Goal: Task Accomplishment & Management: Use online tool/utility

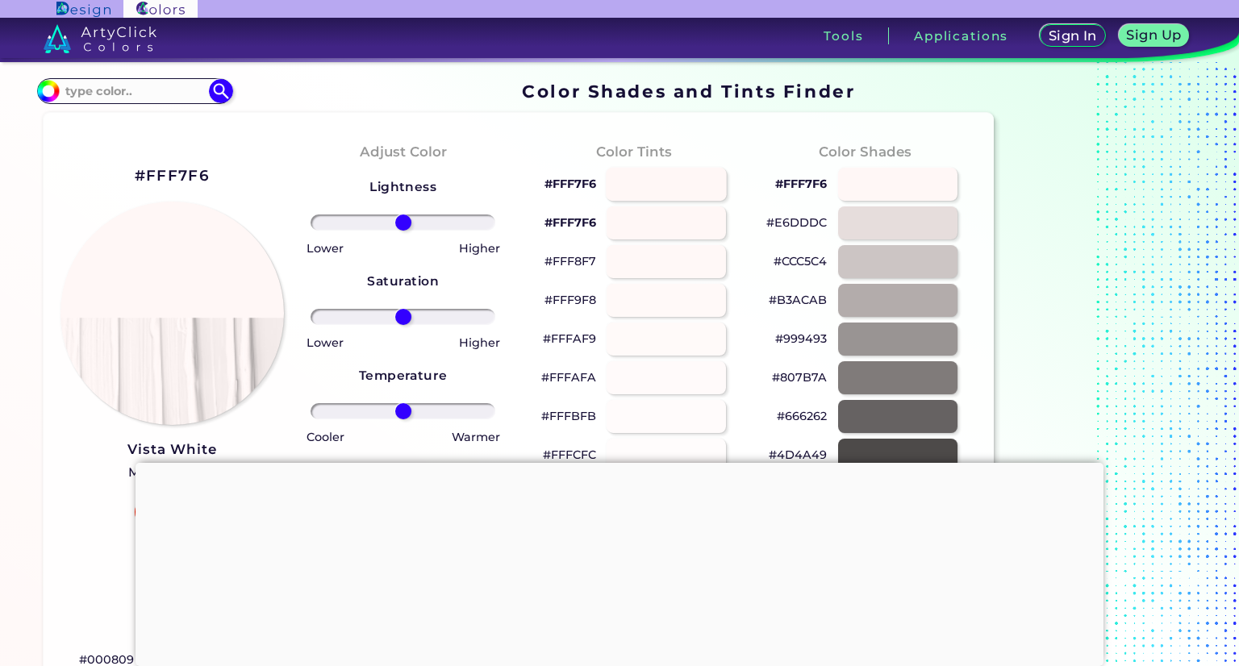
click at [662, 174] on div at bounding box center [666, 184] width 121 height 33
click at [676, 182] on div at bounding box center [666, 184] width 121 height 33
type input "#fff7f6"
click at [136, 98] on input at bounding box center [135, 91] width 150 height 22
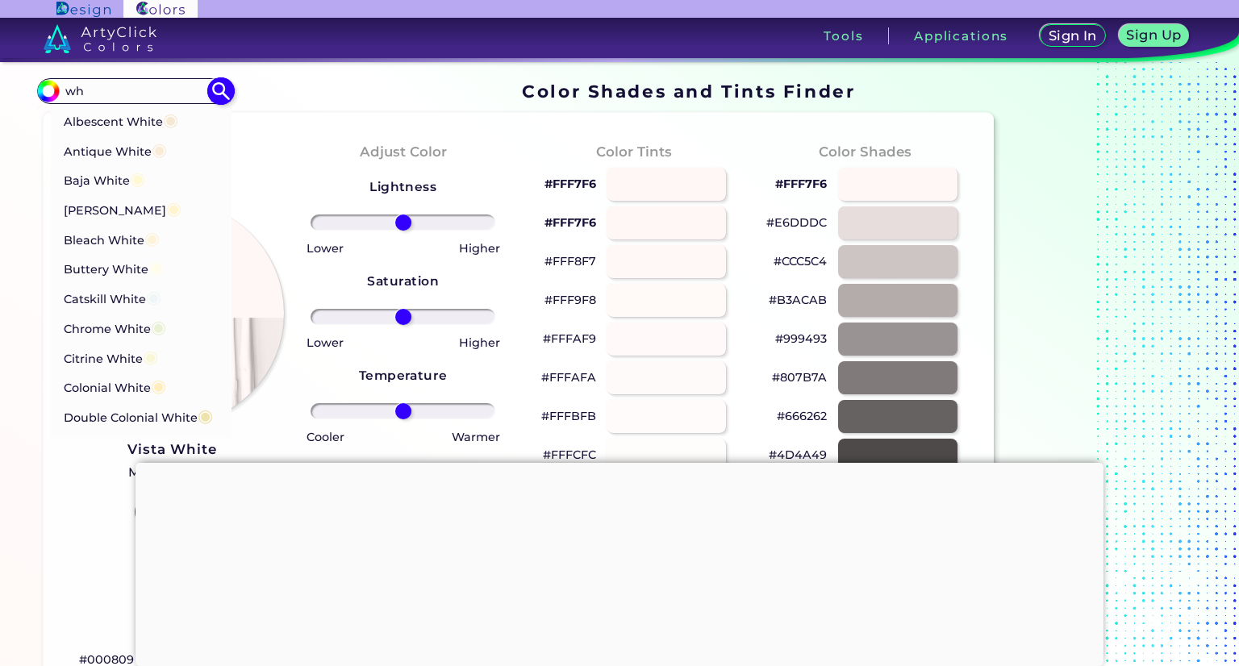
type input "w"
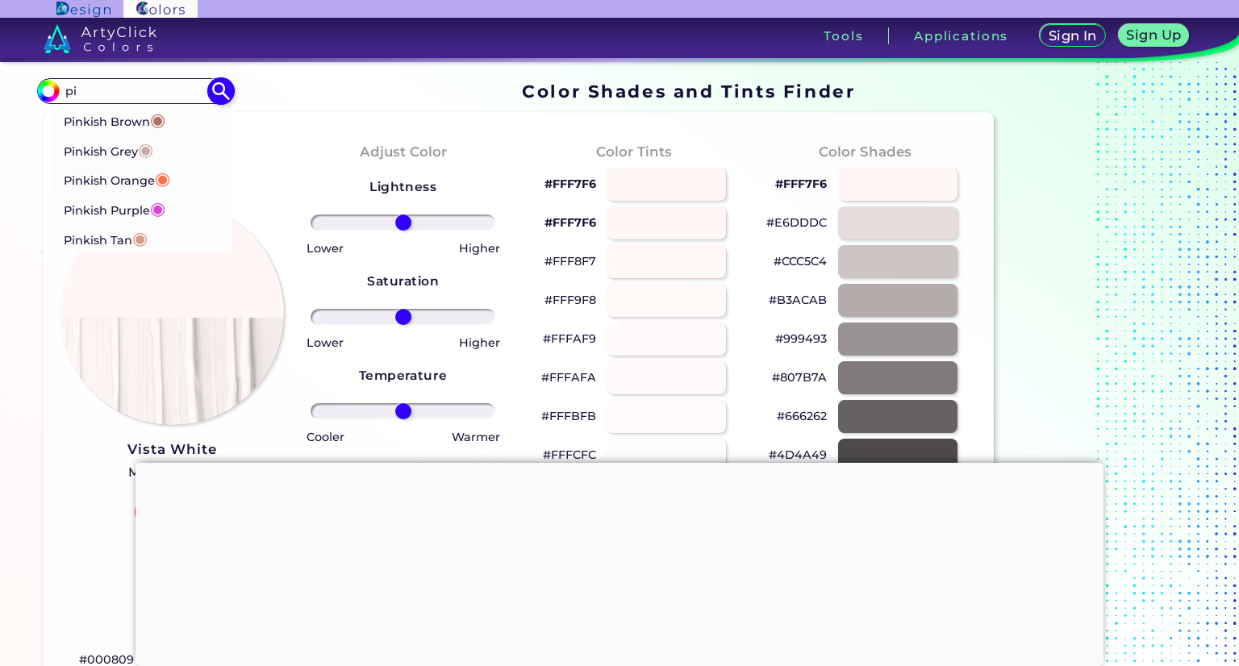
type input "p"
type input "l"
type input "baby"
click at [128, 173] on span "◉" at bounding box center [131, 178] width 15 height 21
type input "#ffb7ce"
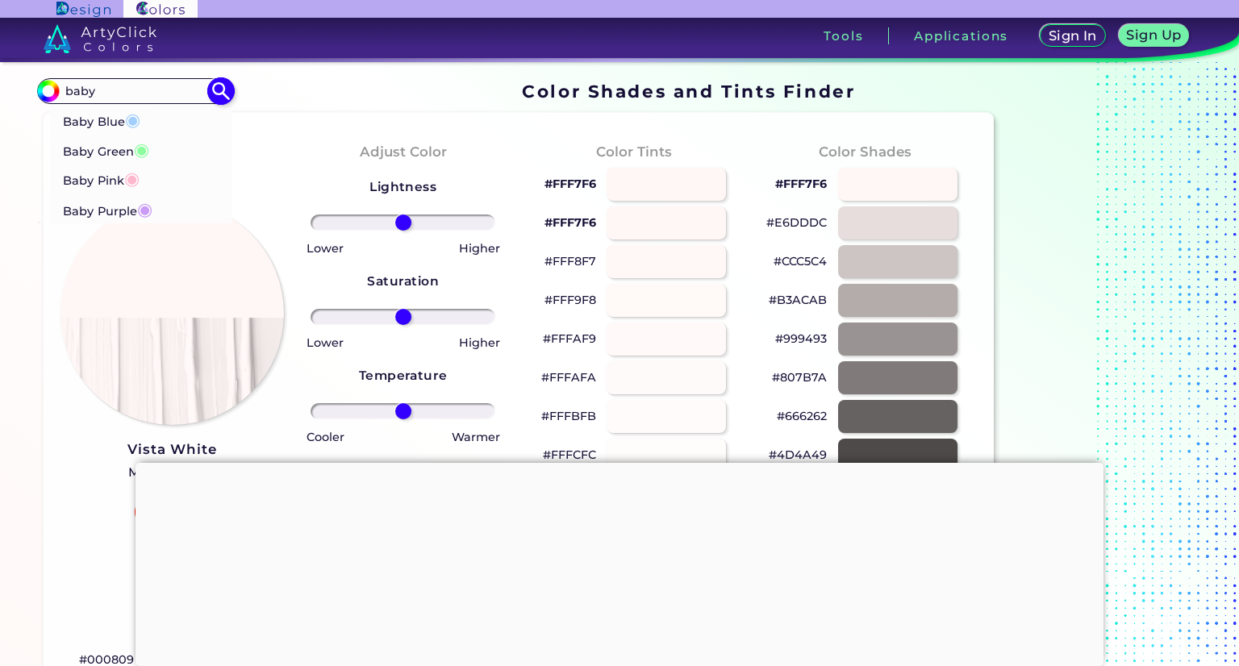
type input "#FFB7CE"
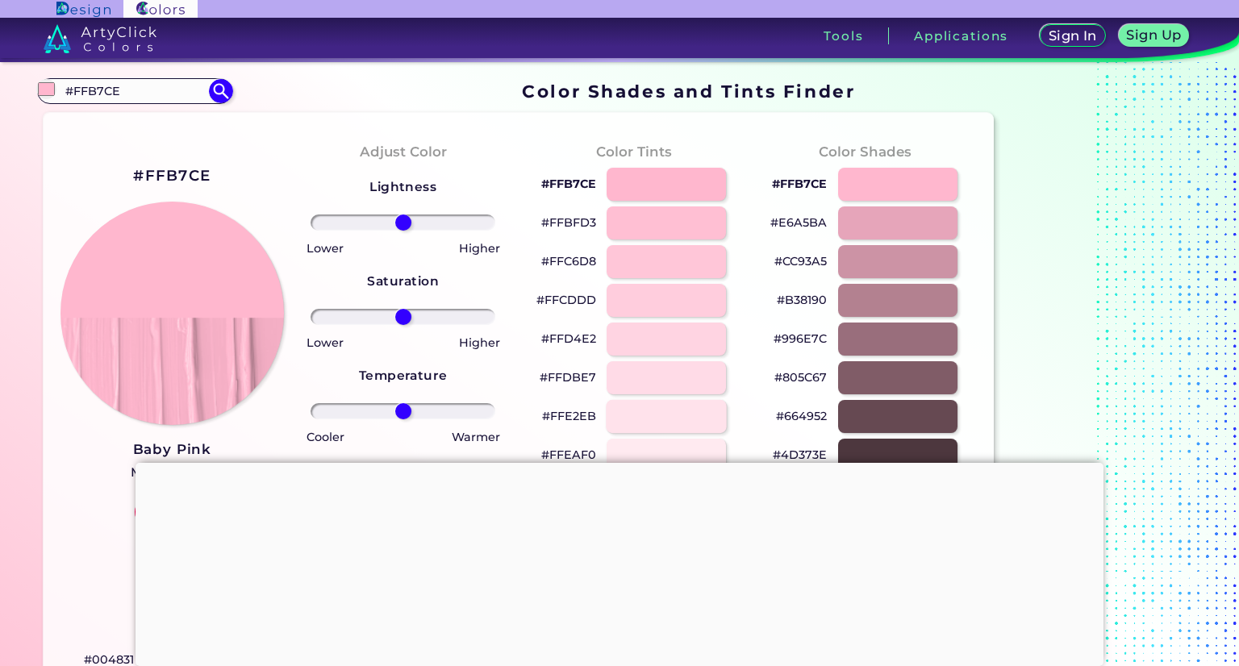
click at [672, 407] on div at bounding box center [666, 416] width 121 height 33
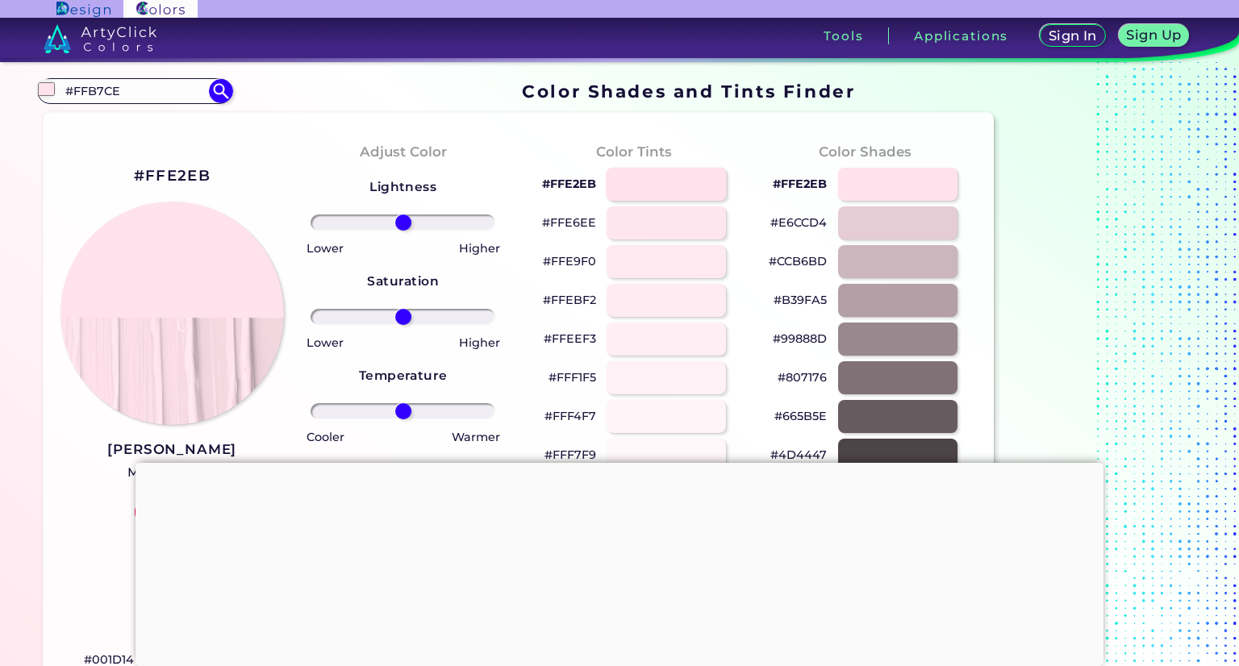
click at [687, 193] on div at bounding box center [666, 184] width 121 height 33
click at [674, 188] on div at bounding box center [666, 184] width 121 height 33
click at [678, 188] on div at bounding box center [666, 184] width 121 height 33
click at [887, 175] on div at bounding box center [897, 184] width 121 height 33
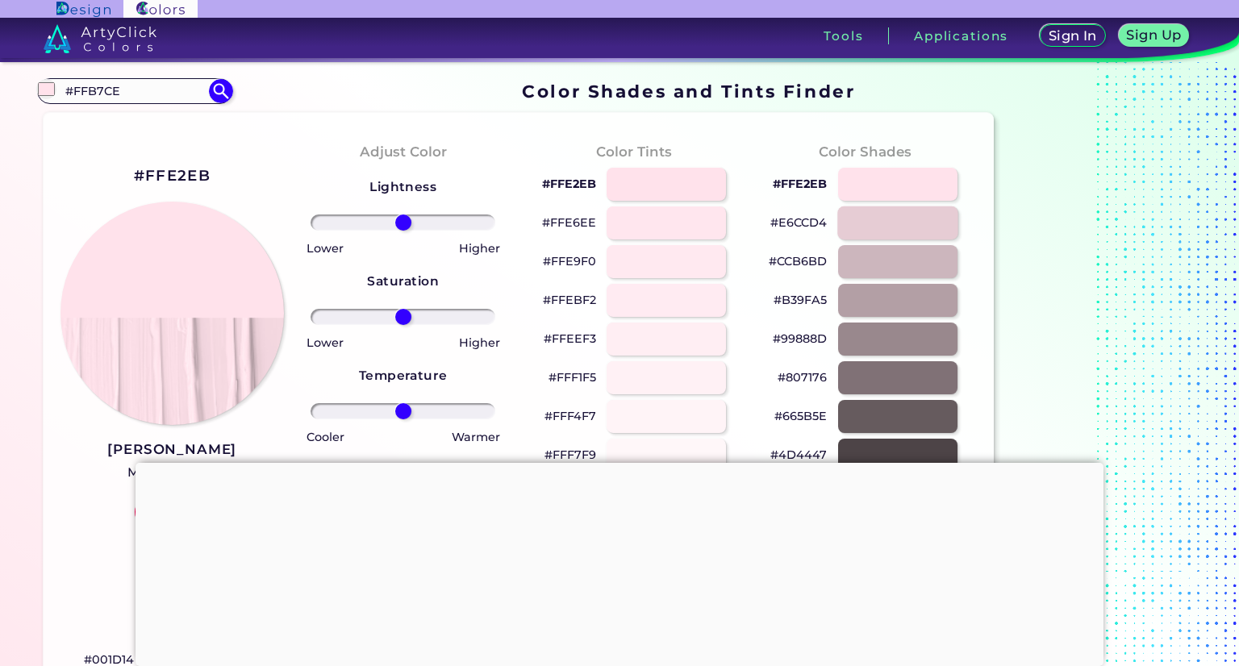
click at [910, 212] on div at bounding box center [897, 223] width 121 height 33
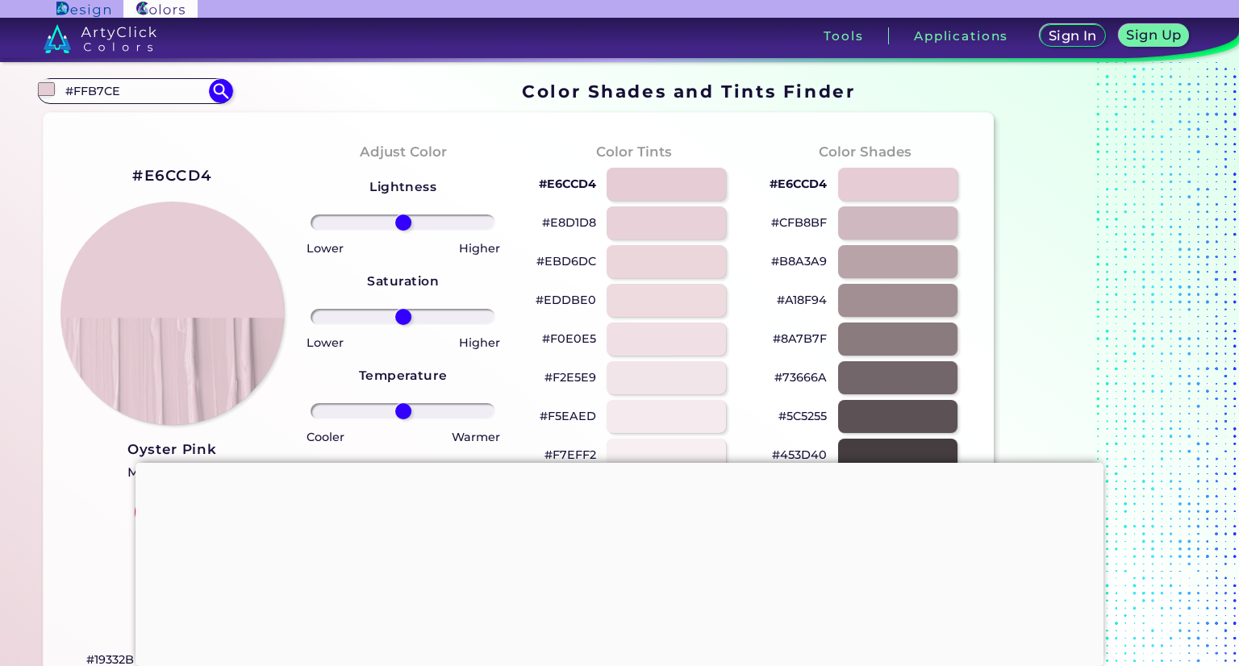
click at [879, 165] on div "#E6CCD4" at bounding box center [864, 184] width 205 height 39
click at [884, 183] on div at bounding box center [897, 184] width 121 height 33
click at [883, 185] on div at bounding box center [897, 184] width 121 height 33
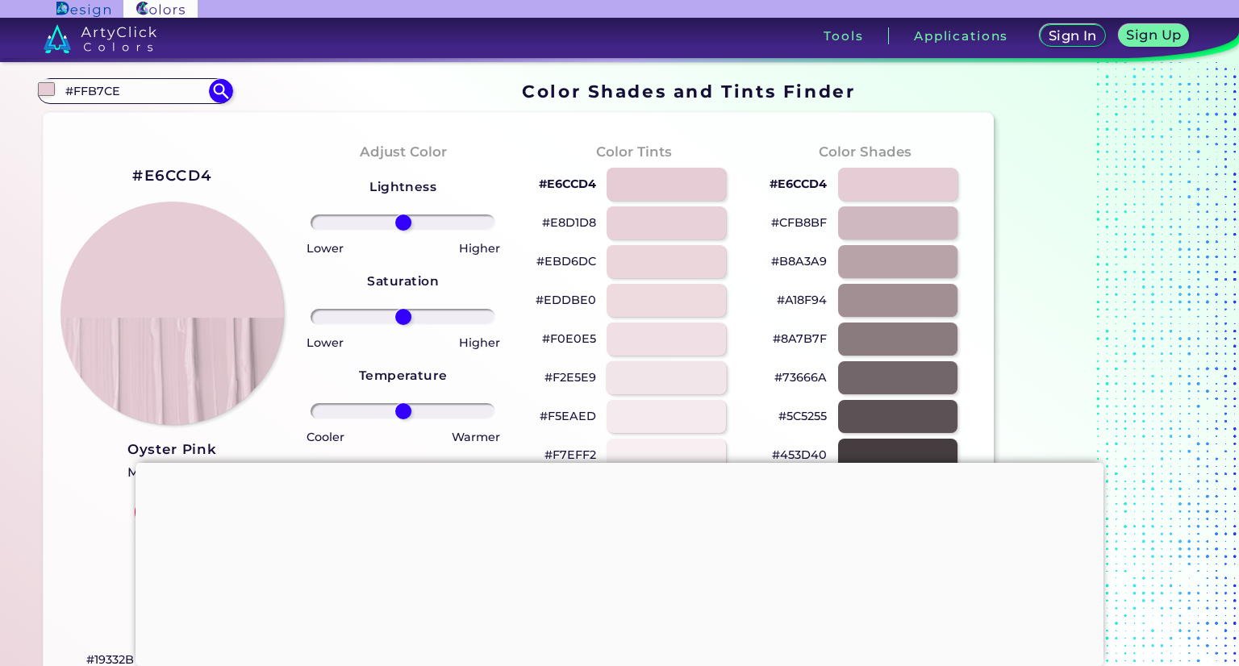
click at [666, 386] on div at bounding box center [666, 377] width 121 height 33
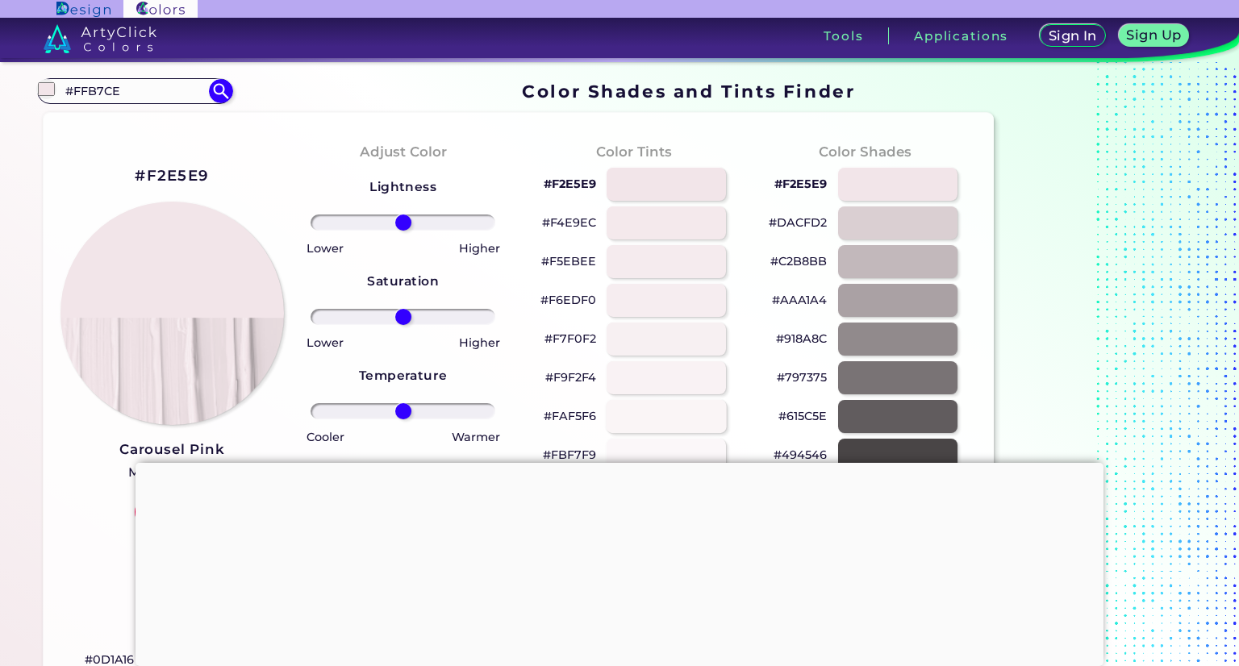
click at [681, 411] on div at bounding box center [666, 416] width 121 height 33
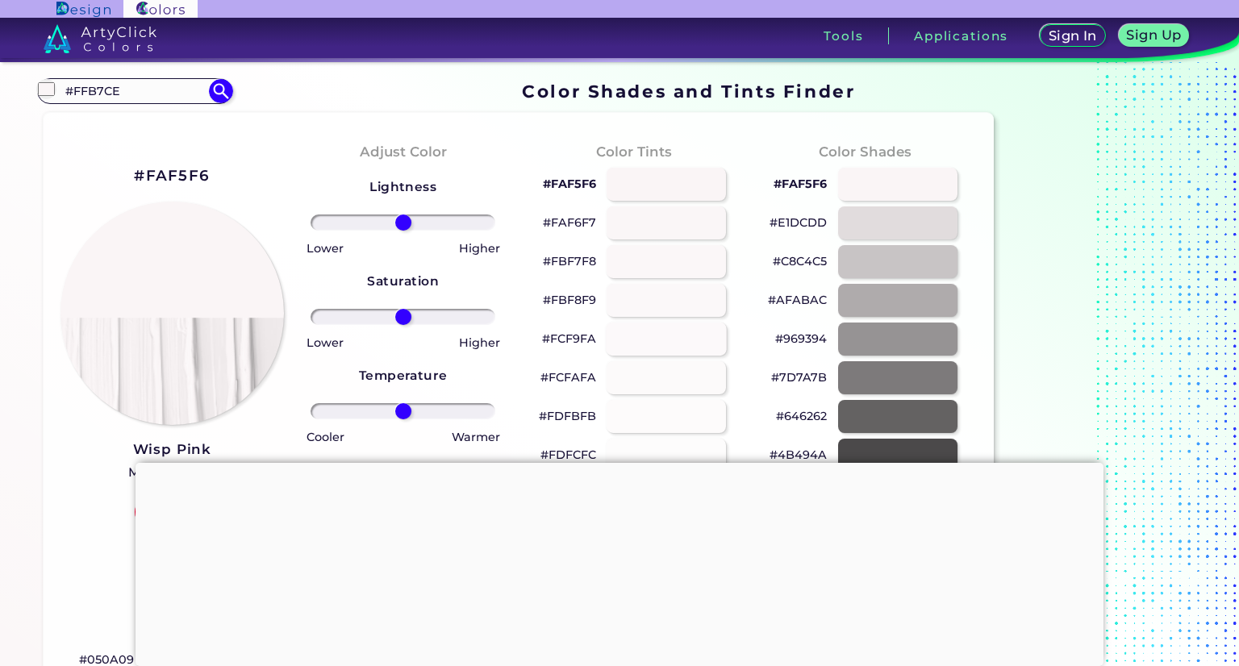
click at [685, 336] on div at bounding box center [666, 339] width 121 height 33
click at [685, 267] on div at bounding box center [666, 261] width 121 height 33
click at [674, 189] on div at bounding box center [666, 184] width 121 height 33
type input "#fdfbfc"
drag, startPoint x: 148, startPoint y: 84, endPoint x: 16, endPoint y: 86, distance: 132.3
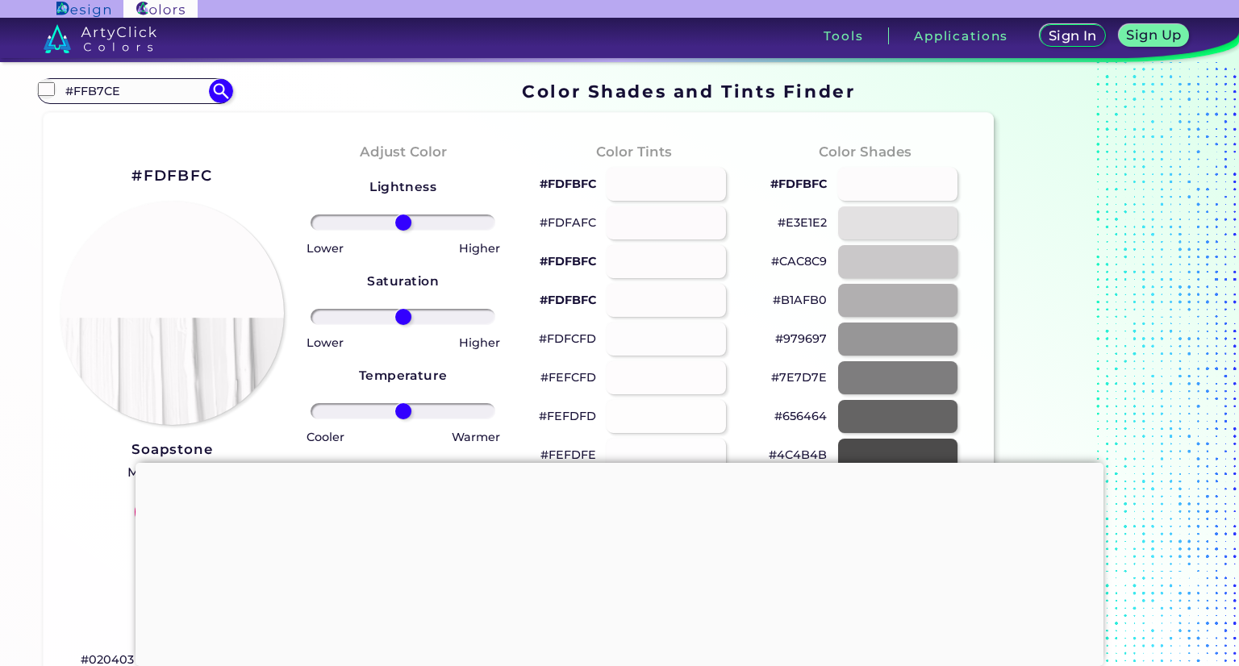
click at [16, 86] on div "Color Shades Finder #fdfbfc #FFB7CE Baby Blue ◉ Baby Green ◉ Baby Pink ◉ Baby P…" at bounding box center [619, 656] width 1239 height 1188
type input "p"
type input "k"
type input "p"
type input "light pi"
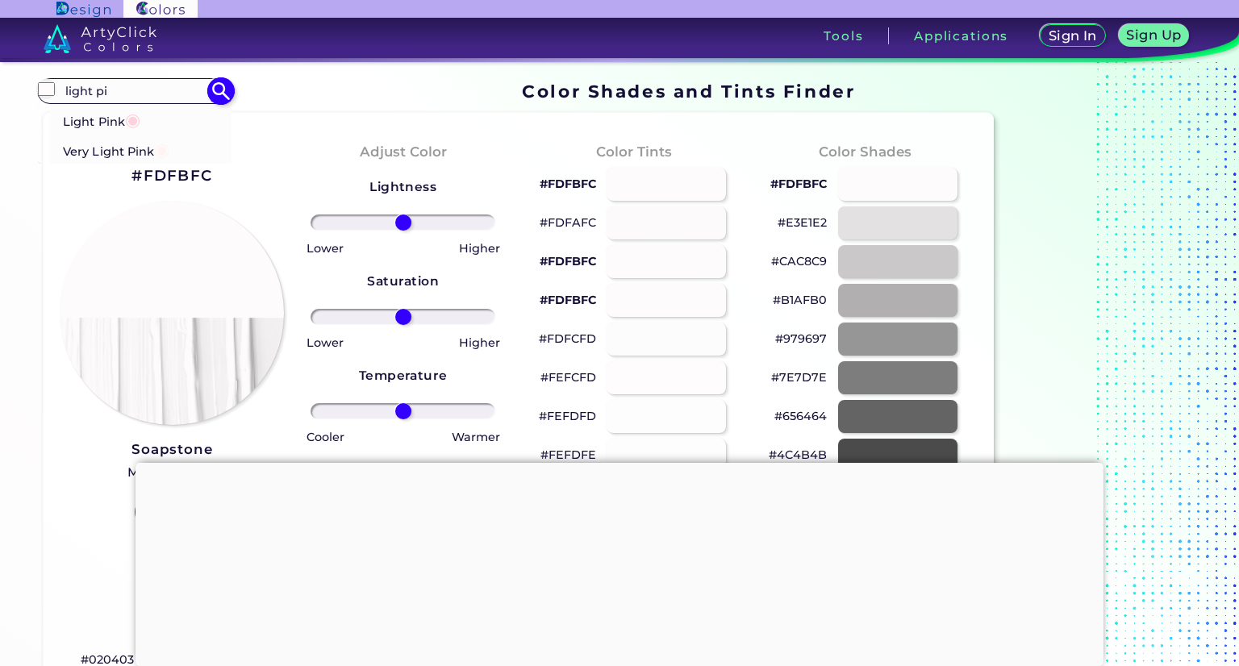
click at [177, 120] on li "Light Pink ◉" at bounding box center [141, 120] width 182 height 30
type input "#ffd1df"
type input "#FFD1DF"
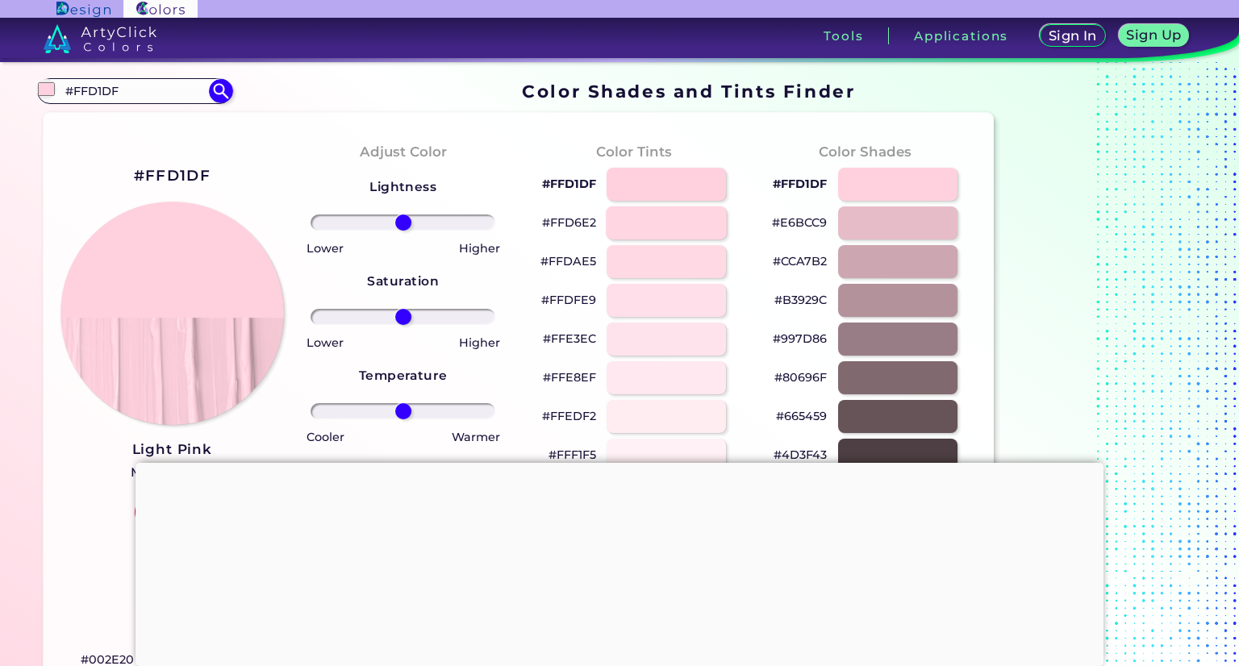
click at [644, 226] on div at bounding box center [666, 223] width 121 height 33
click at [645, 258] on div at bounding box center [666, 261] width 121 height 33
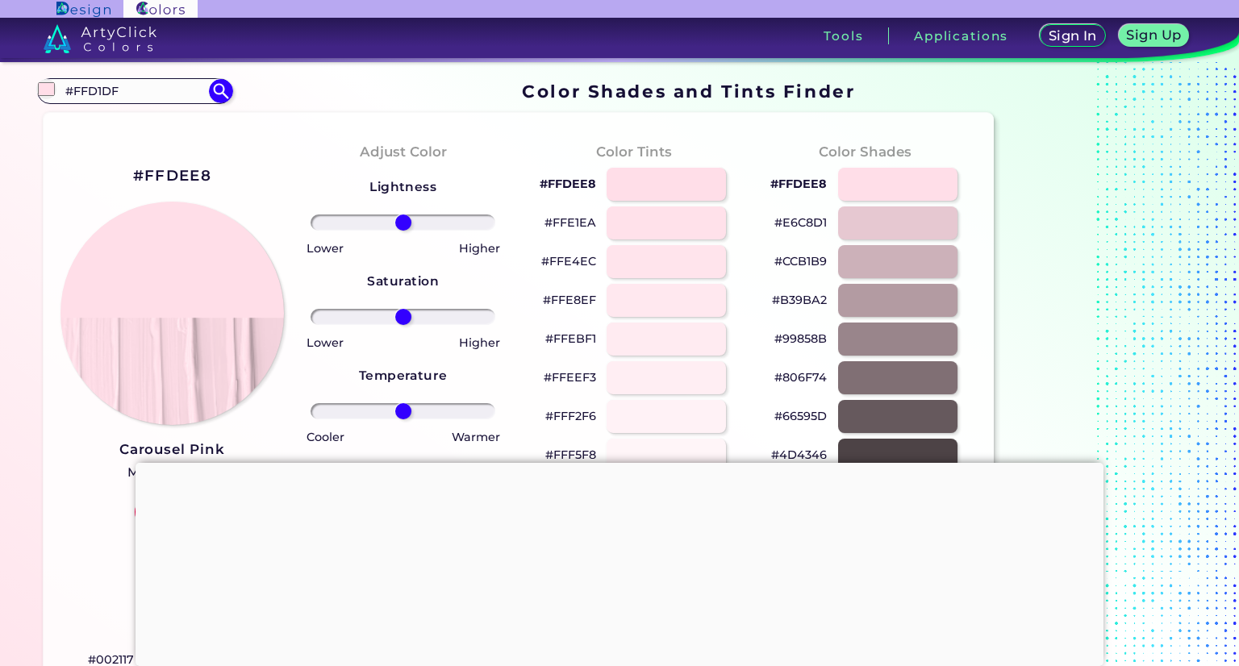
click at [575, 183] on p "#FFDEE8" at bounding box center [568, 183] width 56 height 19
copy p "#"
click at [575, 183] on p "#FFDEE8 copied" at bounding box center [568, 183] width 56 height 19
click at [673, 311] on div at bounding box center [666, 300] width 121 height 33
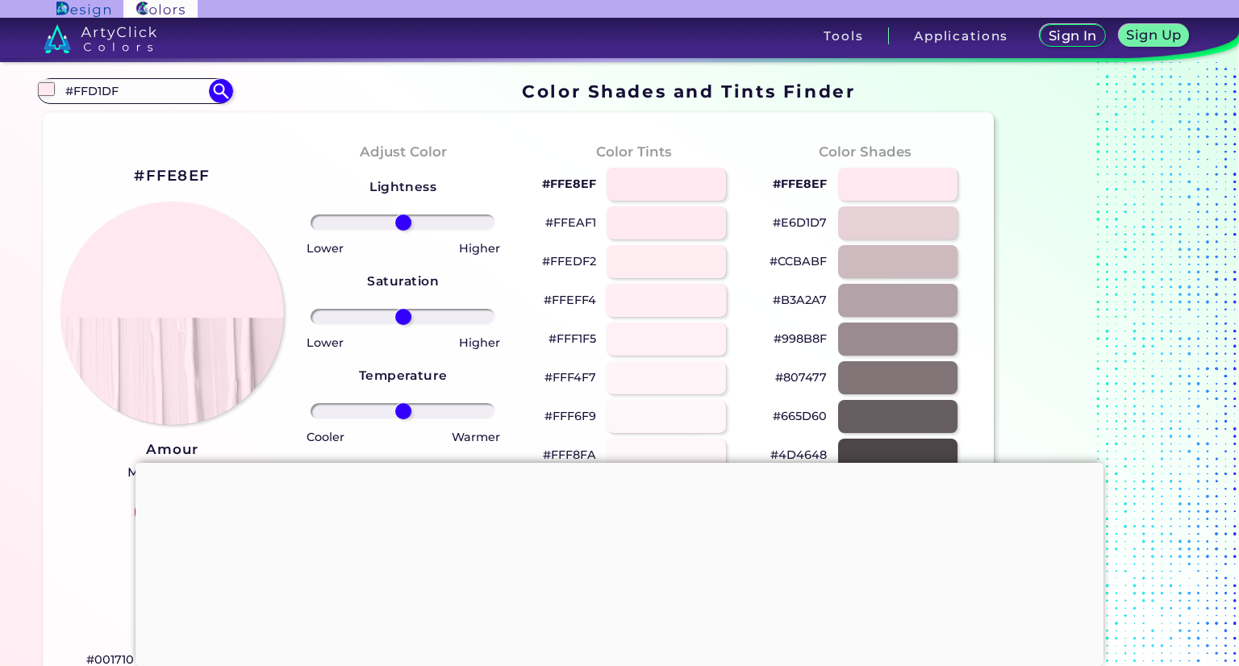
click at [708, 298] on div at bounding box center [666, 300] width 121 height 33
type input "#ffeff4"
click at [576, 185] on p "#FFEFF4" at bounding box center [570, 183] width 52 height 19
click at [576, 185] on p "#FFEFF4 copied" at bounding box center [570, 183] width 52 height 19
copy p "#"
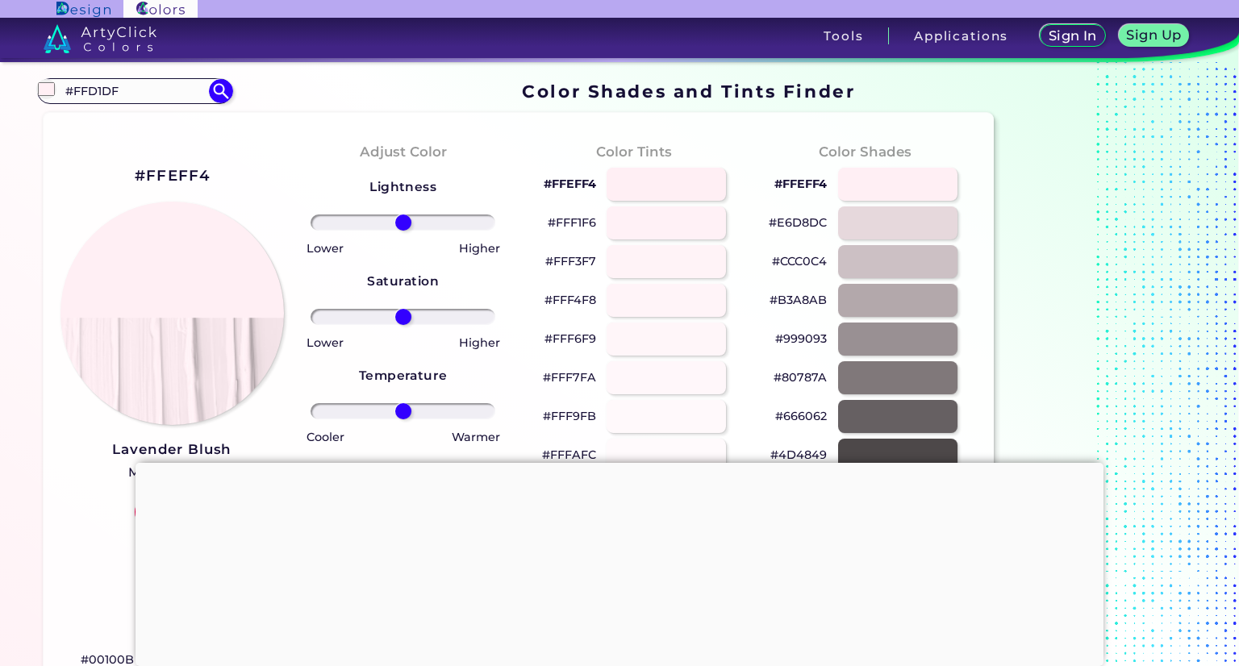
click at [571, 182] on p "#FFEFF4" at bounding box center [570, 183] width 52 height 19
click at [571, 182] on p "#FFEFF4 copied" at bounding box center [570, 183] width 52 height 19
copy p "FFEFF4 copied"
